Goal: Go to known website: Go to known website

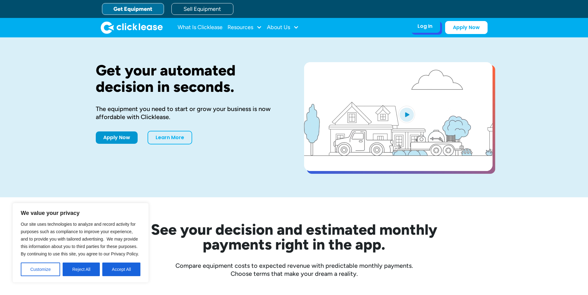
click at [432, 29] on div "Log In" at bounding box center [424, 26] width 15 height 6
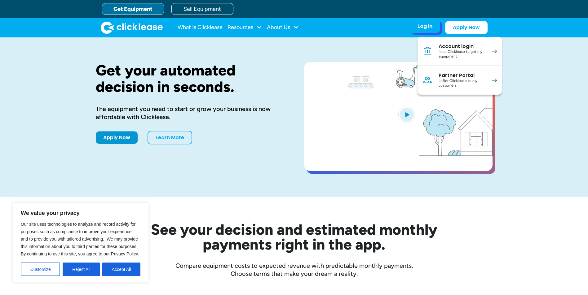
click at [431, 30] on div "Log In Account login I use Clicklease to get my equipment Partner Portal I offe…" at bounding box center [424, 26] width 30 height 13
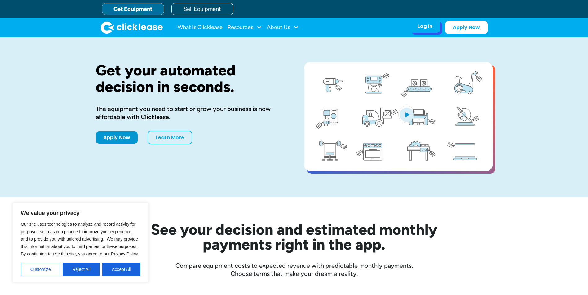
click at [431, 30] on div "Log In Account login I use Clicklease to get my equipment Partner Portal I offe…" at bounding box center [424, 26] width 30 height 13
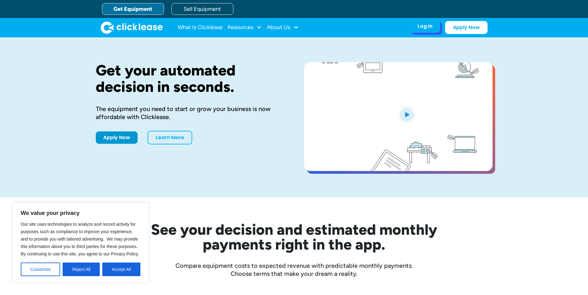
click at [431, 30] on div "Log In Account login I use Clicklease to get my equipment Partner Portal I offe…" at bounding box center [424, 26] width 30 height 13
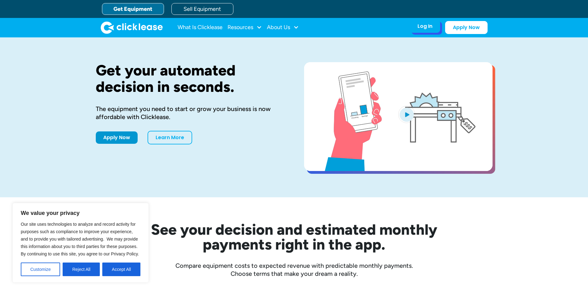
click at [416, 24] on div "Log In Account login I use Clicklease to get my equipment Partner Portal I offe…" at bounding box center [424, 26] width 30 height 13
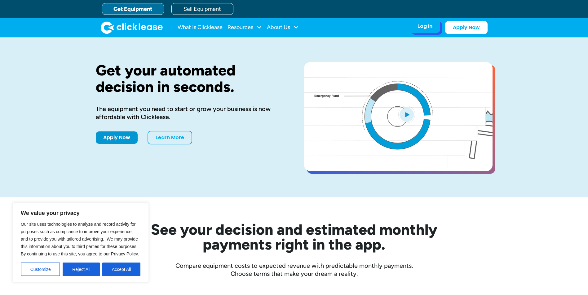
click at [427, 30] on div "Log In Account login I use Clicklease to get my equipment Partner Portal I offe…" at bounding box center [424, 26] width 30 height 13
click at [410, 30] on div "Log In Account login I use Clicklease to get my equipment Partner Portal I offe…" at bounding box center [424, 26] width 30 height 13
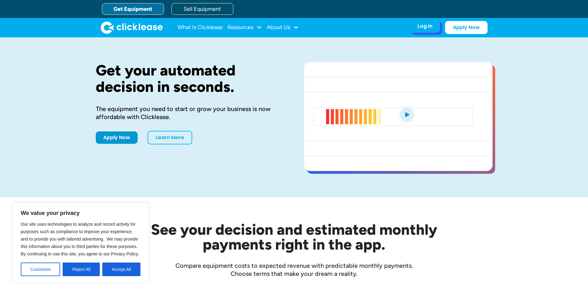
click at [435, 29] on div "Log In Account login I use Clicklease to get my equipment Partner Portal I offe…" at bounding box center [424, 26] width 30 height 13
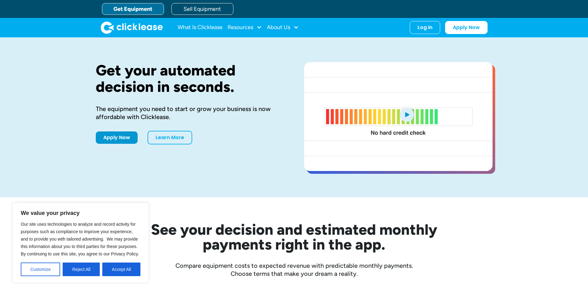
drag, startPoint x: 112, startPoint y: 271, endPoint x: 124, endPoint y: 265, distance: 13.3
click at [115, 269] on button "Accept All" at bounding box center [121, 270] width 38 height 14
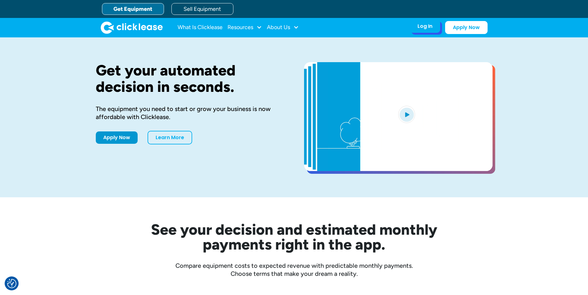
click at [424, 31] on div "Log In Account login I use Clicklease to get my equipment Partner Portal I offe…" at bounding box center [424, 26] width 30 height 13
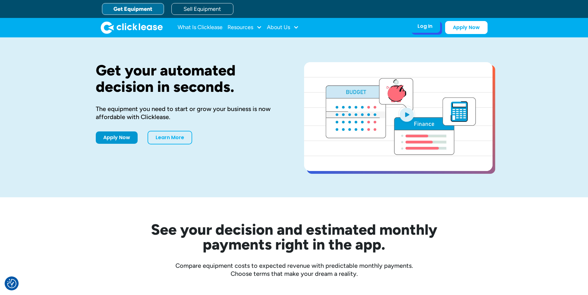
click at [422, 29] on div "Log In" at bounding box center [424, 26] width 15 height 6
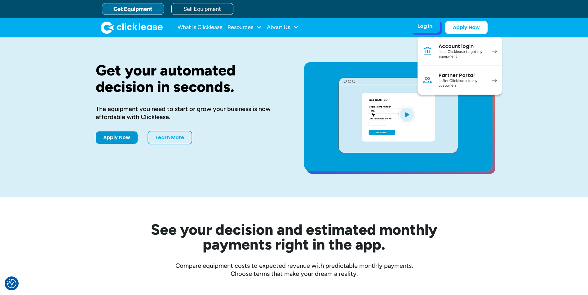
click at [456, 77] on div "Partner Portal" at bounding box center [461, 75] width 47 height 6
